Goal: Find specific page/section: Find specific page/section

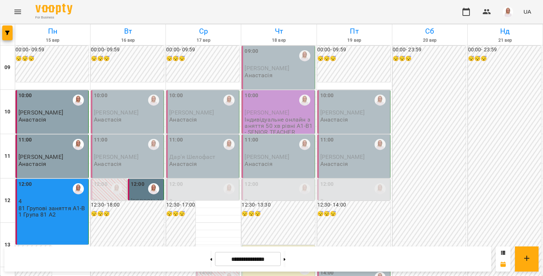
scroll to position [368, 0]
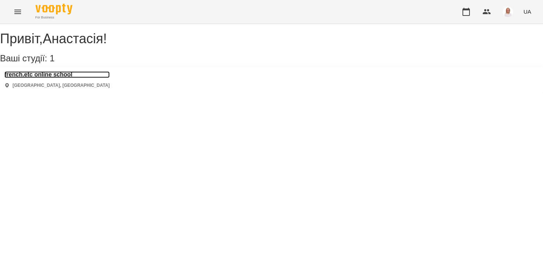
click at [61, 78] on h3 "french.etc online school" at bounding box center [56, 74] width 105 height 7
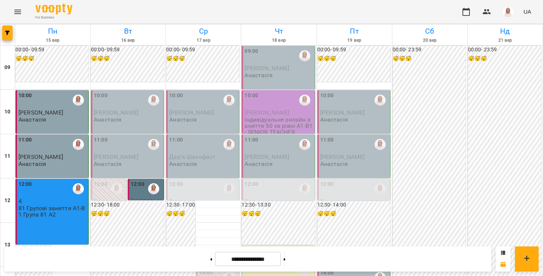
scroll to position [416, 0]
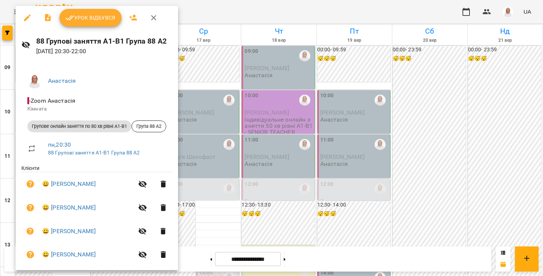
scroll to position [9, 0]
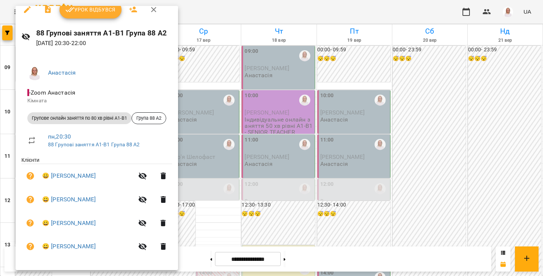
click at [13, 210] on div at bounding box center [271, 138] width 543 height 276
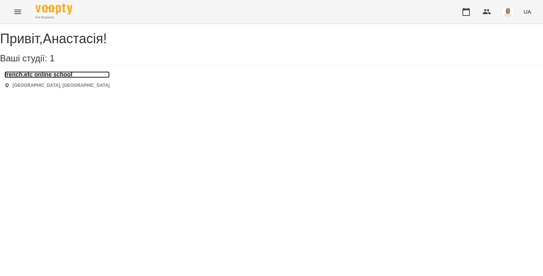
click at [73, 78] on h3 "french.etc online school" at bounding box center [56, 74] width 105 height 7
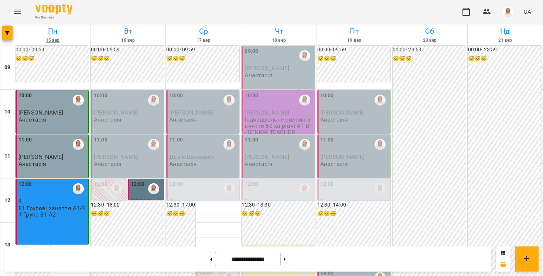
scroll to position [349, 0]
